Goal: Transaction & Acquisition: Obtain resource

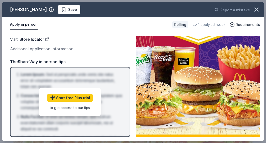
scroll to position [138, 0]
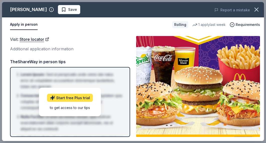
click at [77, 99] on link "Start free Plus trial" at bounding box center [70, 98] width 46 height 8
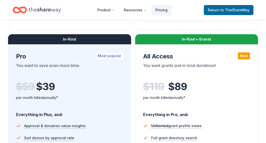
scroll to position [280, 0]
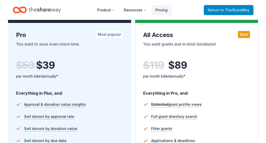
click at [231, 9] on span "to TheShareWay" at bounding box center [235, 10] width 29 height 4
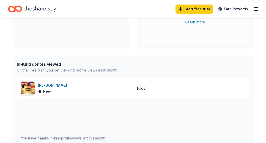
scroll to position [103, 0]
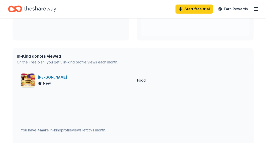
click at [46, 82] on span "New" at bounding box center [47, 83] width 8 height 6
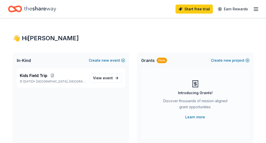
scroll to position [0, 0]
click at [255, 8] on icon "button" at bounding box center [256, 9] width 6 height 6
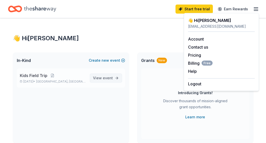
click at [105, 78] on span "event" at bounding box center [108, 78] width 10 height 4
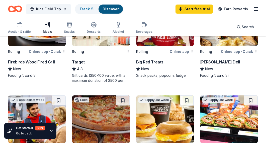
scroll to position [184, 0]
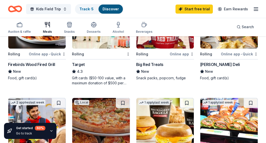
click at [105, 83] on div "Gift cards ($50-100 value, with a maximum donation of $500 per year)" at bounding box center [101, 80] width 58 height 10
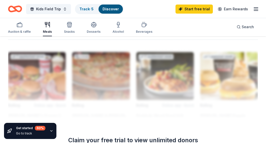
scroll to position [532, 0]
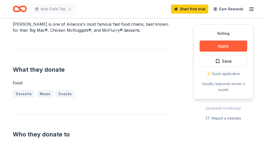
scroll to position [147, 0]
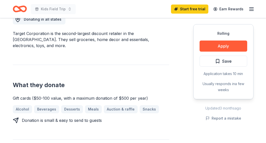
scroll to position [151, 0]
click at [216, 46] on button "Apply" at bounding box center [224, 45] width 48 height 11
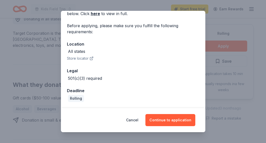
scroll to position [30, 0]
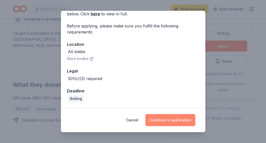
click at [176, 120] on button "Continue to application" at bounding box center [171, 120] width 50 height 12
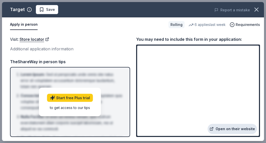
click at [228, 129] on link "Open on their website" at bounding box center [232, 129] width 49 height 10
